Goal: Obtain resource: Download file/media

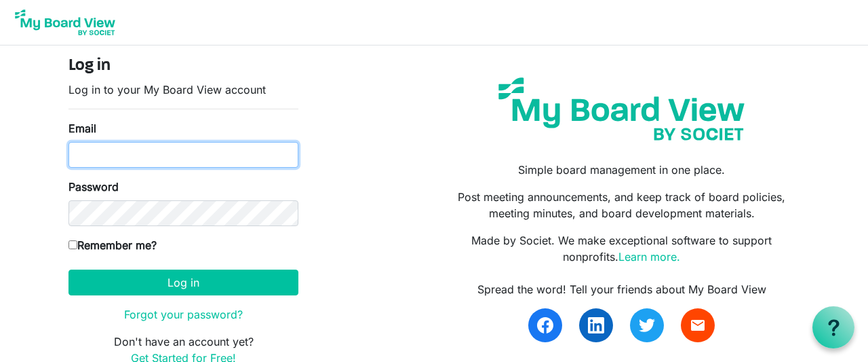
click at [162, 153] on input "Email" at bounding box center [184, 155] width 230 height 26
type input "[EMAIL_ADDRESS][DOMAIN_NAME]"
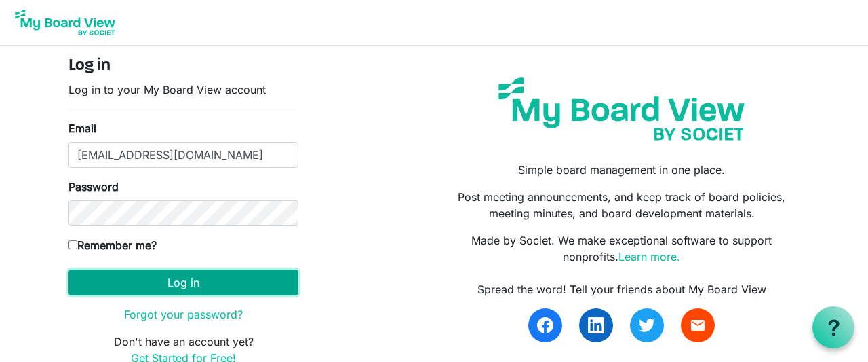
click at [175, 282] on button "Log in" at bounding box center [184, 282] width 230 height 26
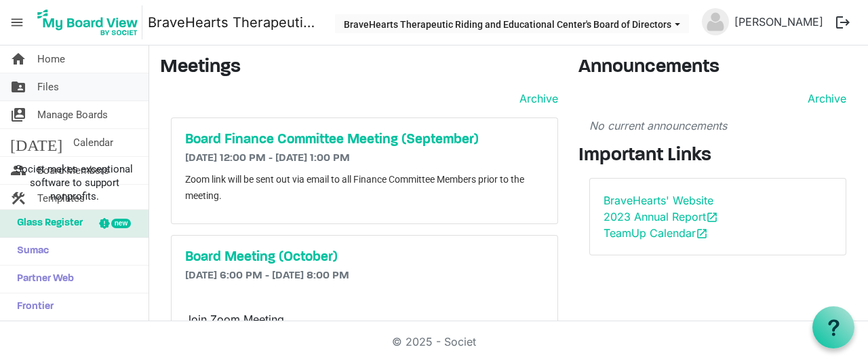
click at [61, 86] on link "folder_shared Files" at bounding box center [74, 86] width 149 height 27
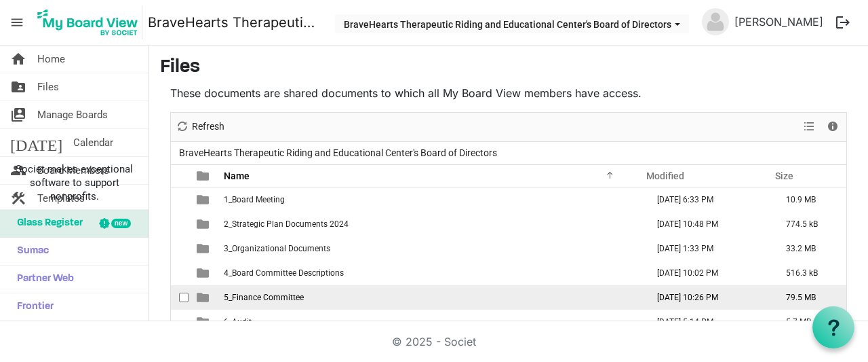
click at [268, 295] on span "5_Finance Committee" at bounding box center [264, 296] width 80 height 9
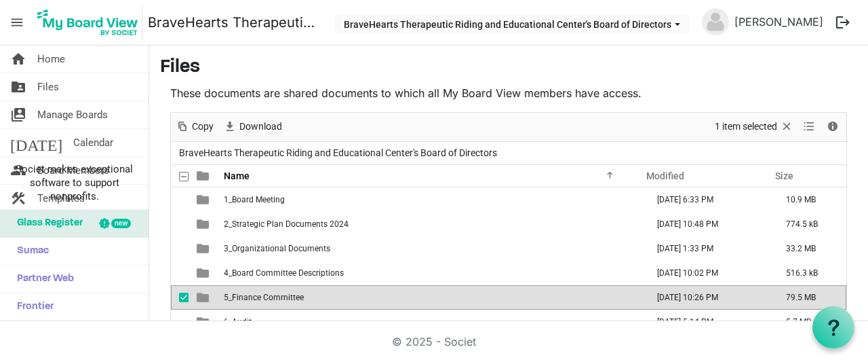
click at [268, 295] on span "5_Finance Committee" at bounding box center [264, 296] width 80 height 9
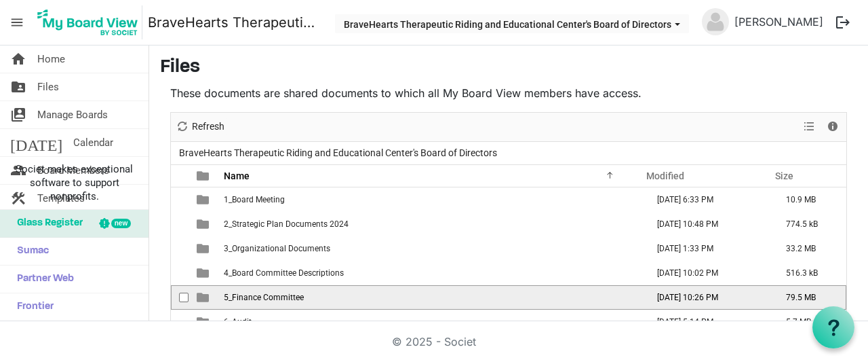
click at [268, 295] on span "5_Finance Committee" at bounding box center [264, 296] width 80 height 9
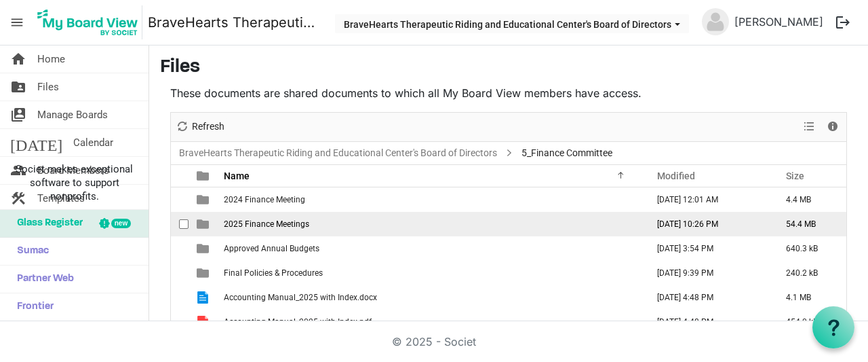
click at [262, 226] on span "2025 Finance Meetings" at bounding box center [266, 223] width 85 height 9
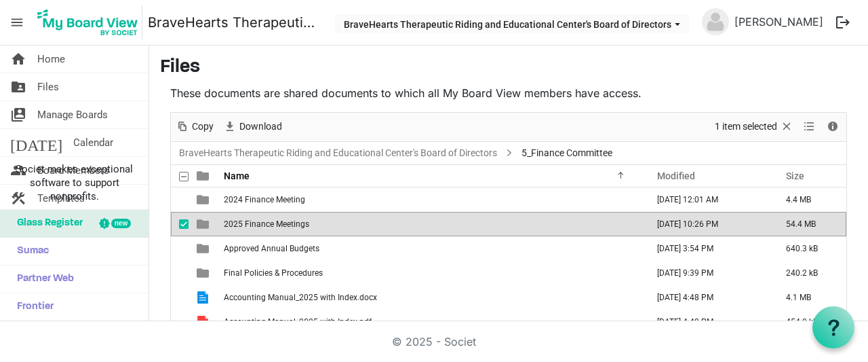
click at [262, 226] on span "2025 Finance Meetings" at bounding box center [266, 223] width 85 height 9
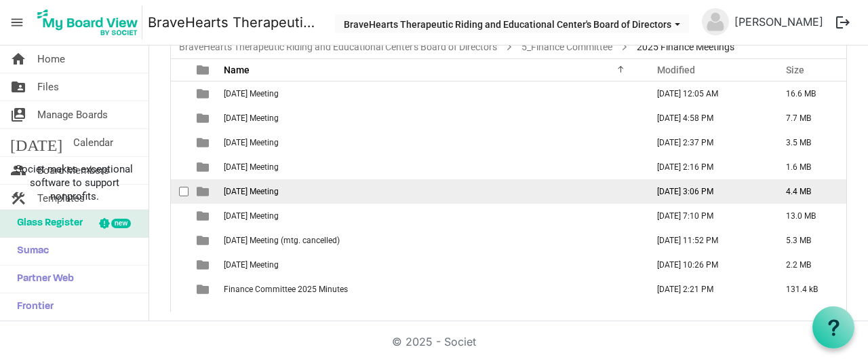
scroll to position [106, 0]
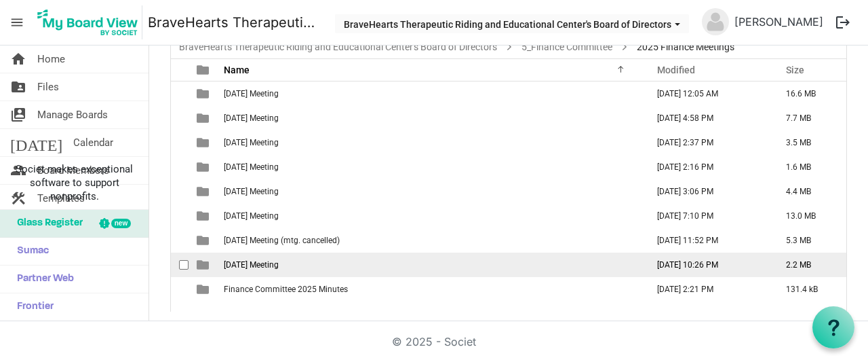
click at [257, 265] on span "8. September 2025 Meeting" at bounding box center [251, 264] width 55 height 9
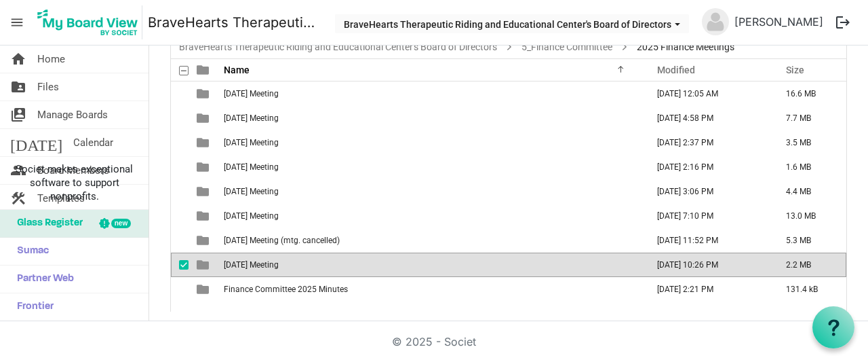
click at [257, 265] on span "8. September 2025 Meeting" at bounding box center [251, 264] width 55 height 9
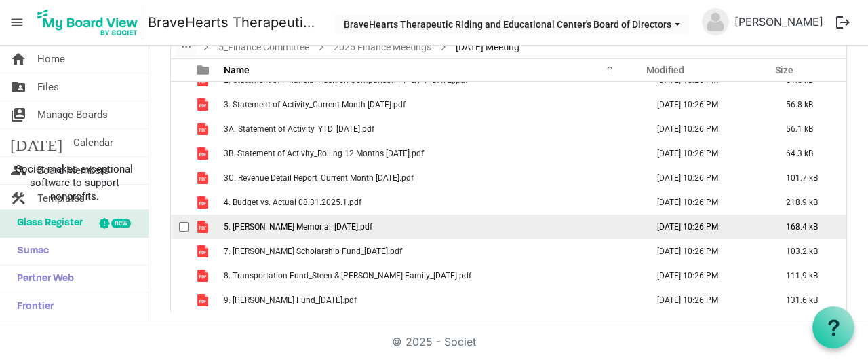
click at [295, 226] on span "5. CJ Boyd Memorial_08.31.2025.pdf" at bounding box center [298, 226] width 149 height 9
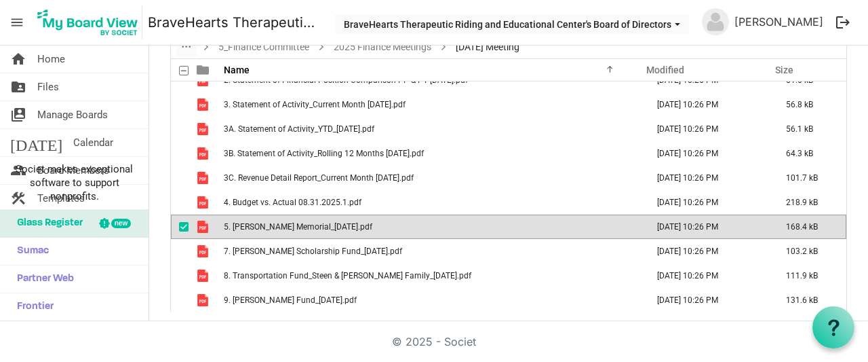
click at [295, 226] on span "5. CJ Boyd Memorial_08.31.2025.pdf" at bounding box center [298, 226] width 149 height 9
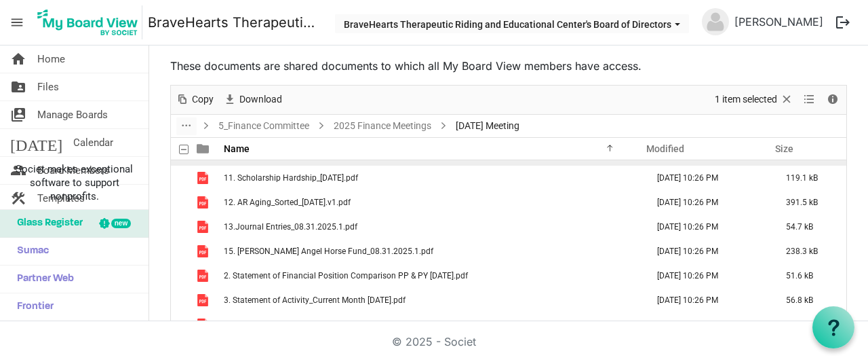
scroll to position [65, 0]
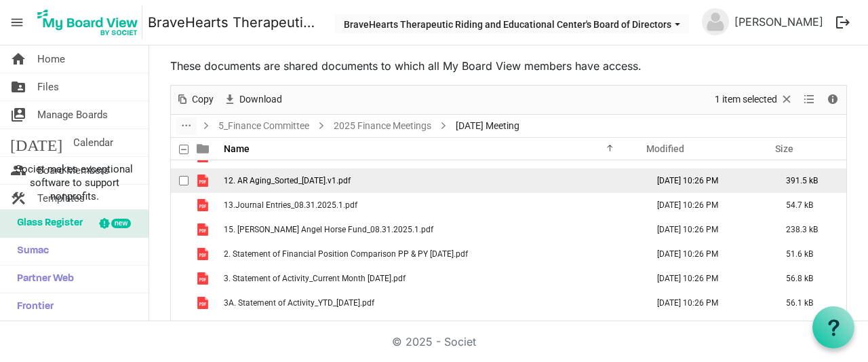
click at [404, 174] on td "12. AR Aging_Sorted_08.31.2025.v1.pdf" at bounding box center [431, 180] width 423 height 24
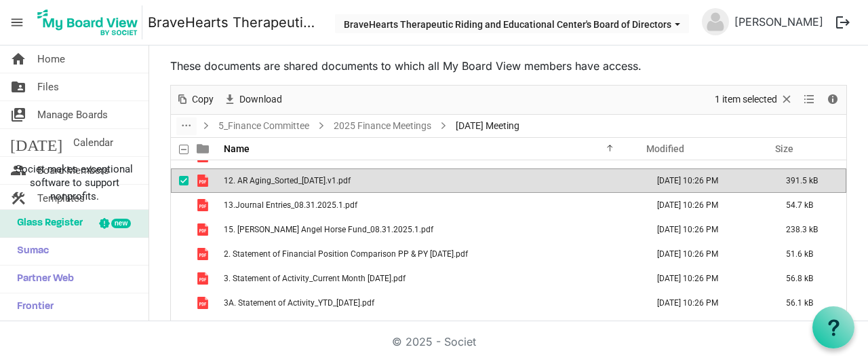
click at [404, 174] on td "12. AR Aging_Sorted_08.31.2025.v1.pdf" at bounding box center [431, 180] width 423 height 24
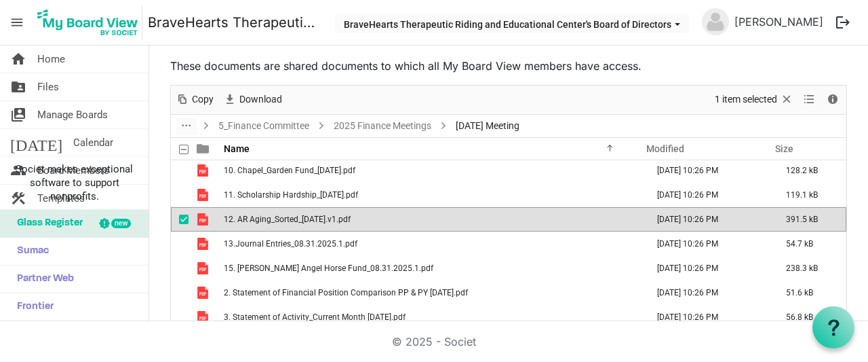
scroll to position [0, 0]
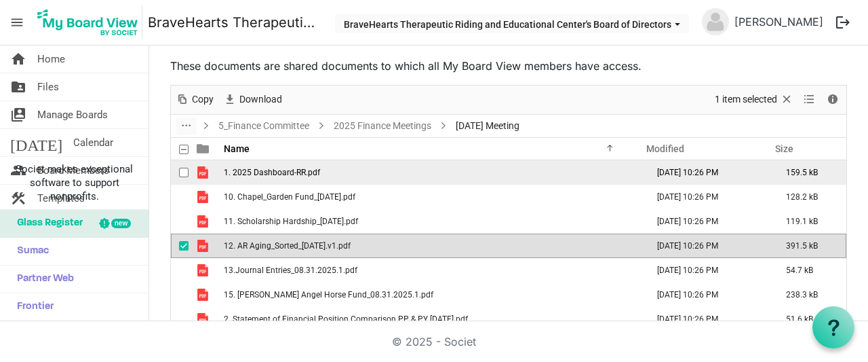
click at [299, 170] on span "1. 2025 Dashboard-RR.pdf" at bounding box center [272, 172] width 96 height 9
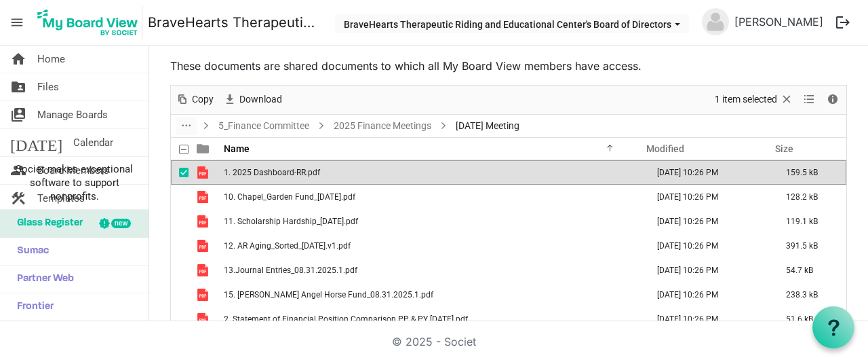
click at [299, 170] on span "1. 2025 Dashboard-RR.pdf" at bounding box center [272, 172] width 96 height 9
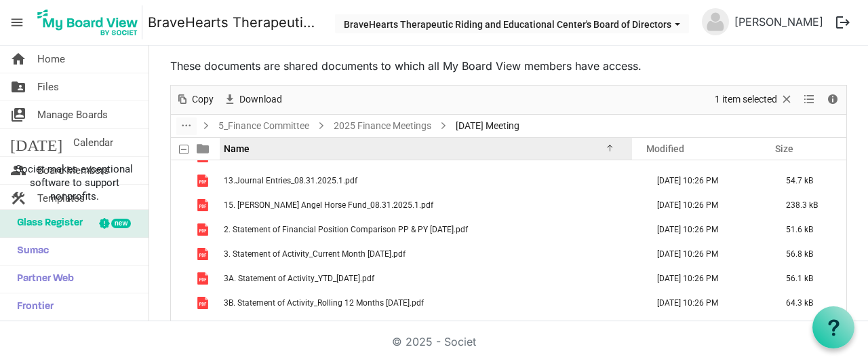
scroll to position [30, 0]
